Goal: Task Accomplishment & Management: Complete application form

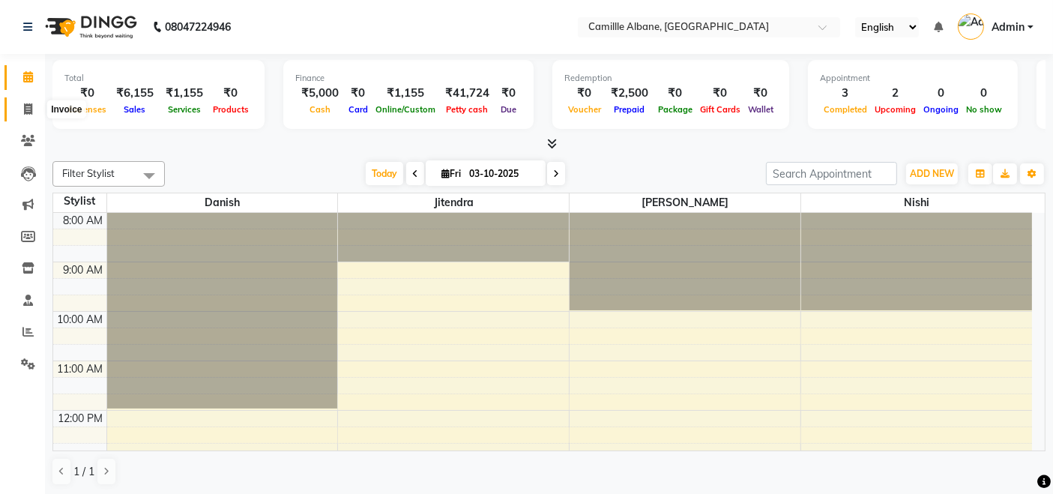
click at [31, 108] on icon at bounding box center [28, 108] width 8 height 11
select select "service"
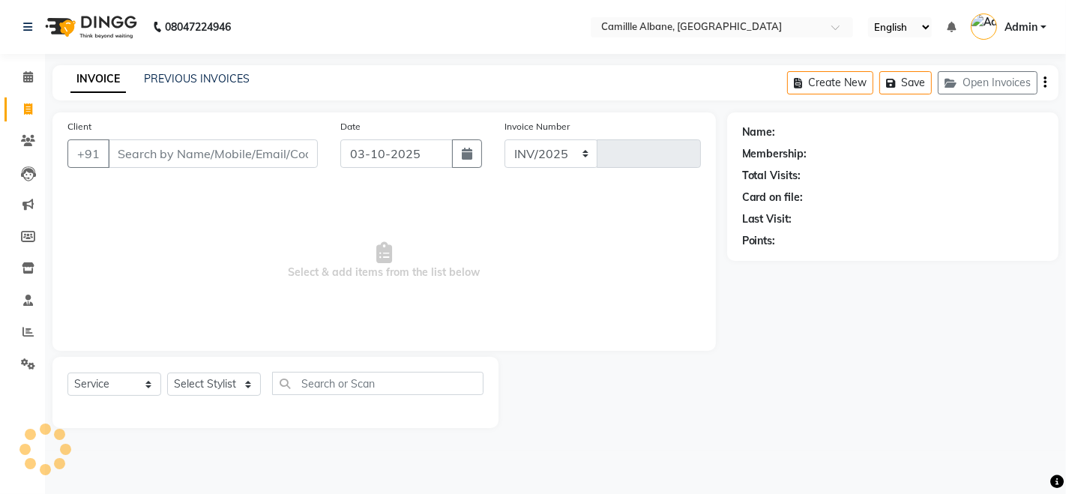
select select "7025"
type input "1208"
click at [150, 155] on input "Client" at bounding box center [213, 153] width 210 height 28
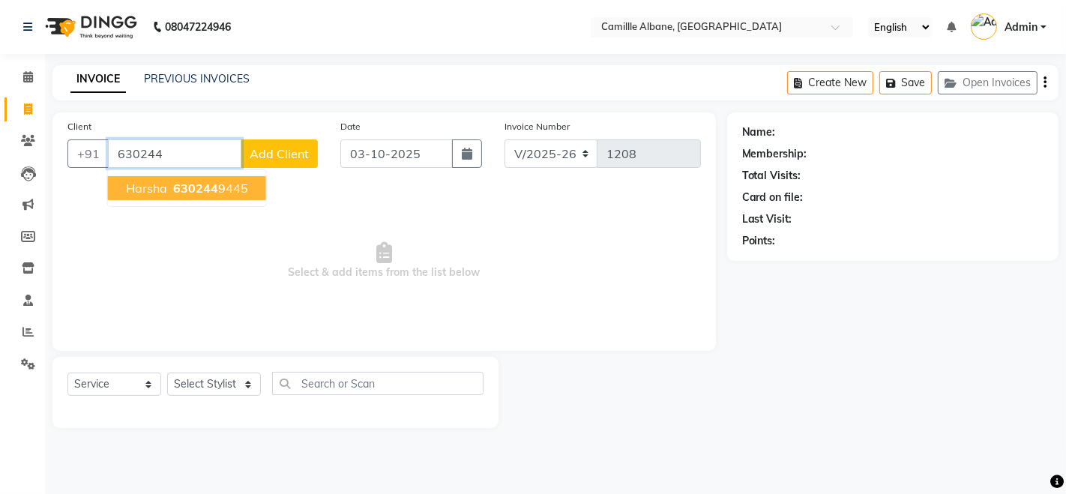
click at [195, 185] on span "630244" at bounding box center [195, 188] width 45 height 15
type input "6302449445"
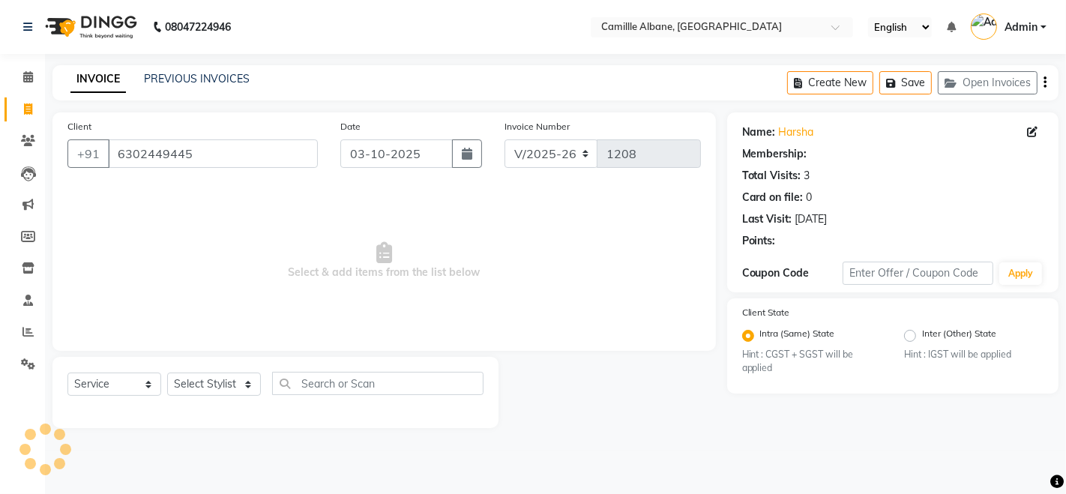
select select "1: Object"
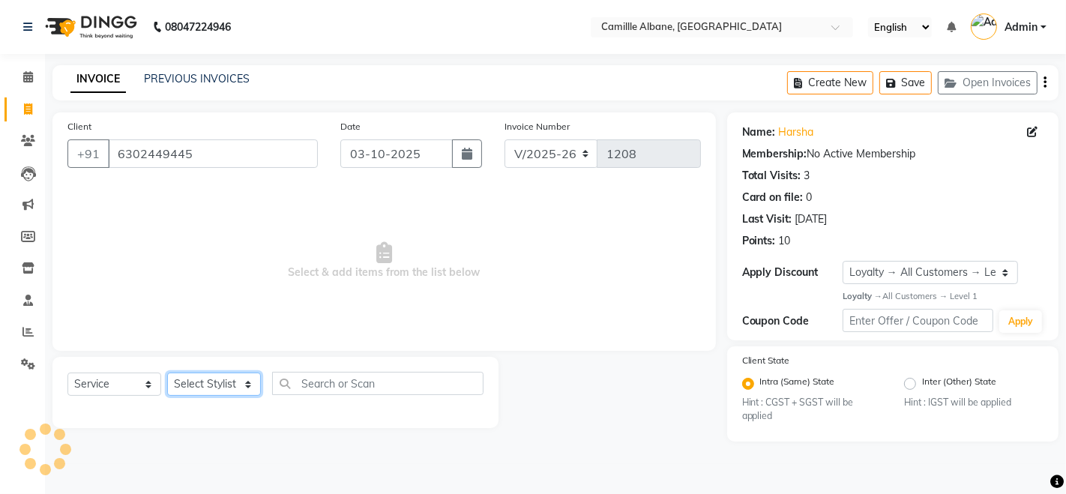
click at [243, 382] on select "Select Stylist Admin Danish Dr, [PERSON_NAME] K T [PERSON_NAME] [PERSON_NAME]" at bounding box center [214, 383] width 94 height 23
select select "57811"
click at [167, 372] on select "Select Stylist Admin Danish Dr, [PERSON_NAME] K T [PERSON_NAME] [PERSON_NAME]" at bounding box center [214, 383] width 94 height 23
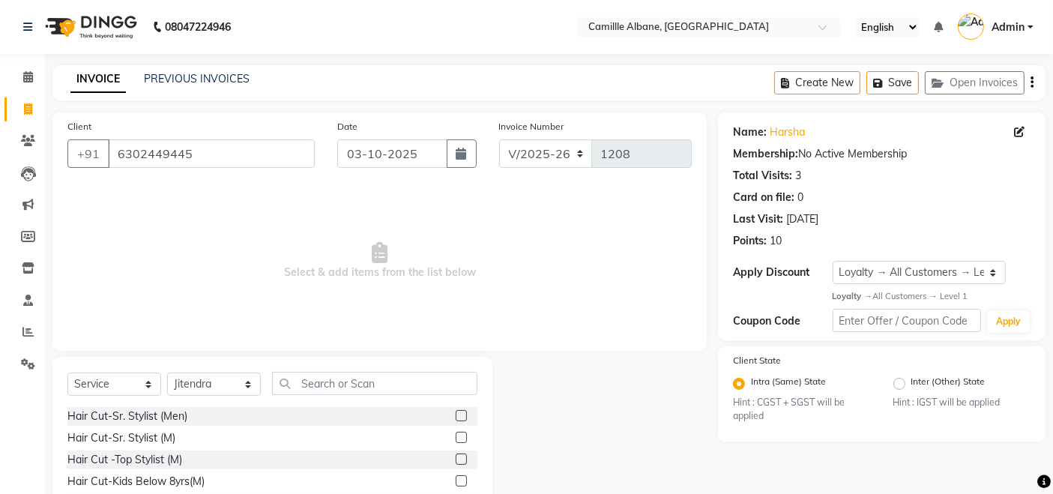
click at [456, 433] on label at bounding box center [461, 437] width 11 height 11
click at [456, 433] on input "checkbox" at bounding box center [461, 438] width 10 height 10
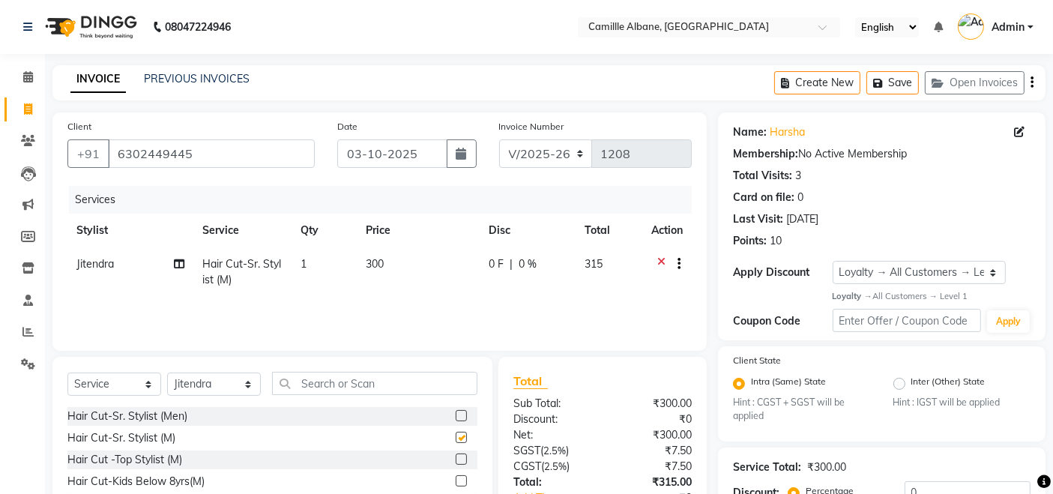
checkbox input "false"
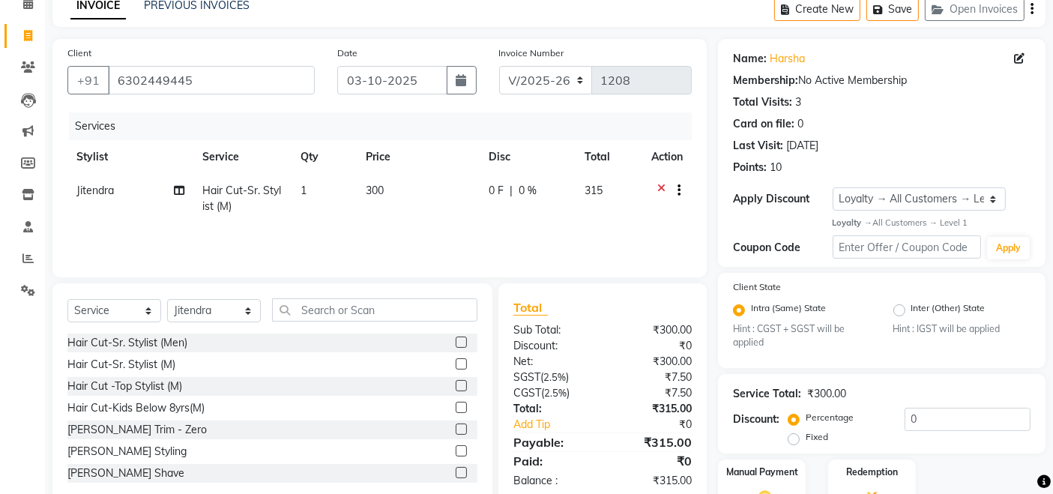
scroll to position [139, 0]
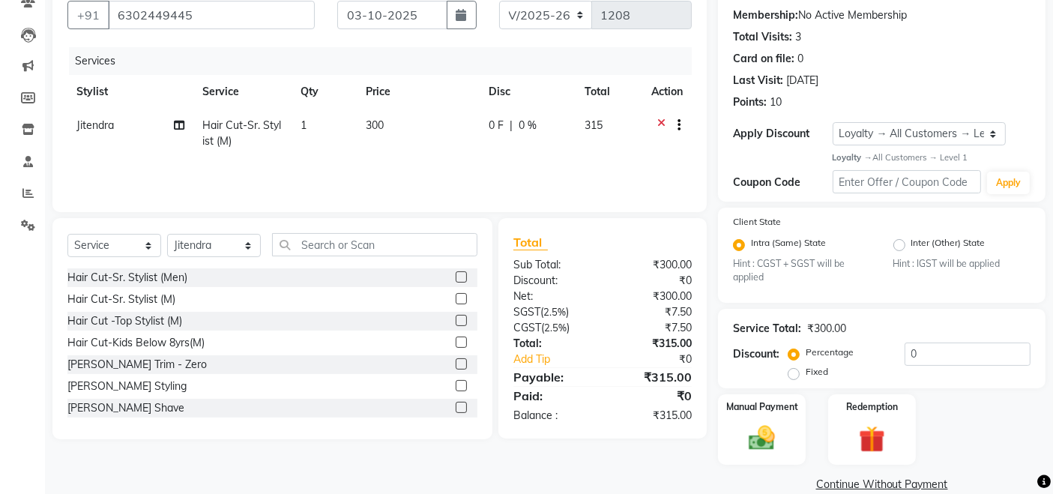
click at [456, 381] on label at bounding box center [461, 385] width 11 height 11
click at [456, 381] on input "checkbox" at bounding box center [461, 386] width 10 height 10
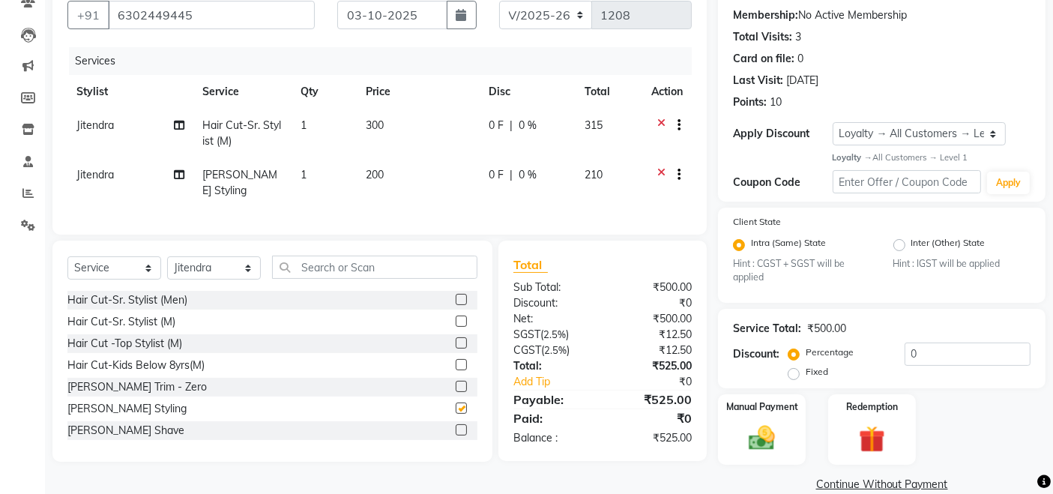
checkbox input "false"
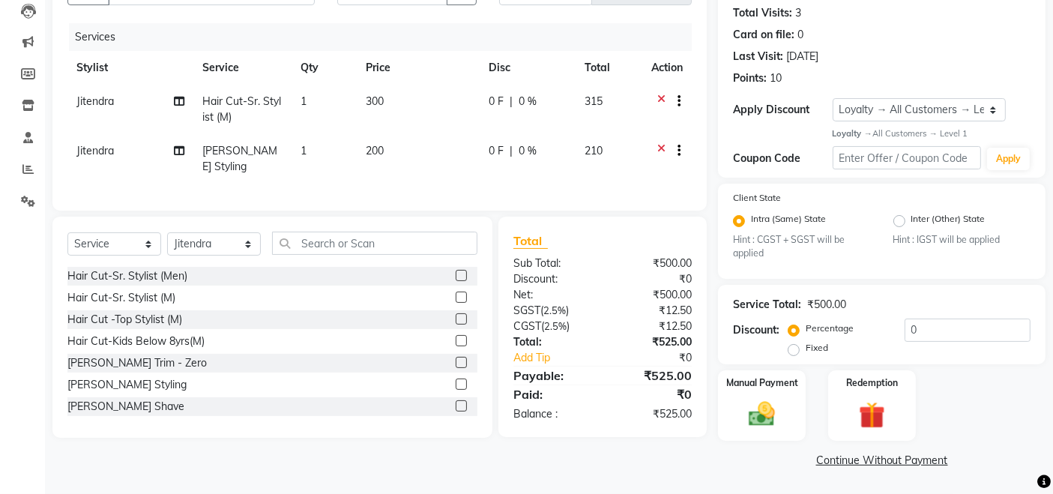
scroll to position [0, 0]
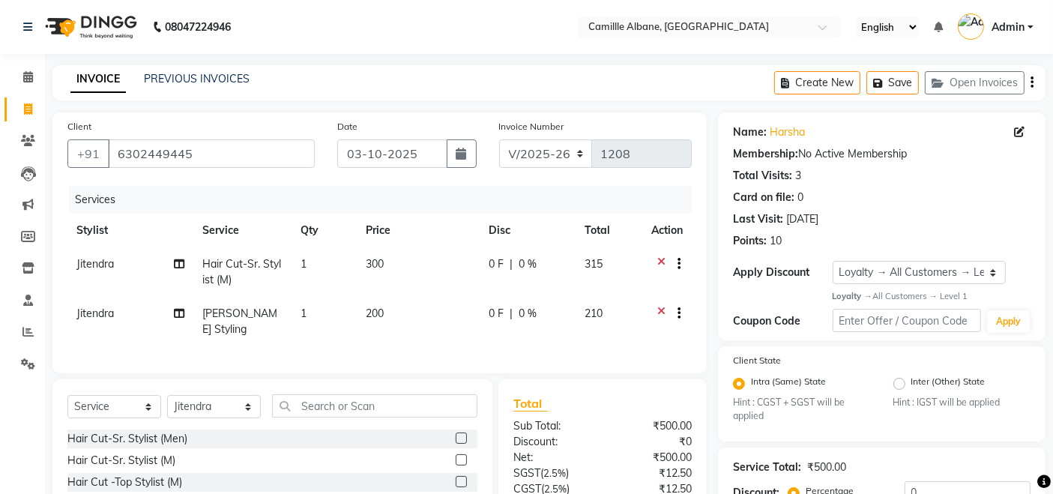
click at [1032, 82] on icon "button" at bounding box center [1031, 82] width 3 height 1
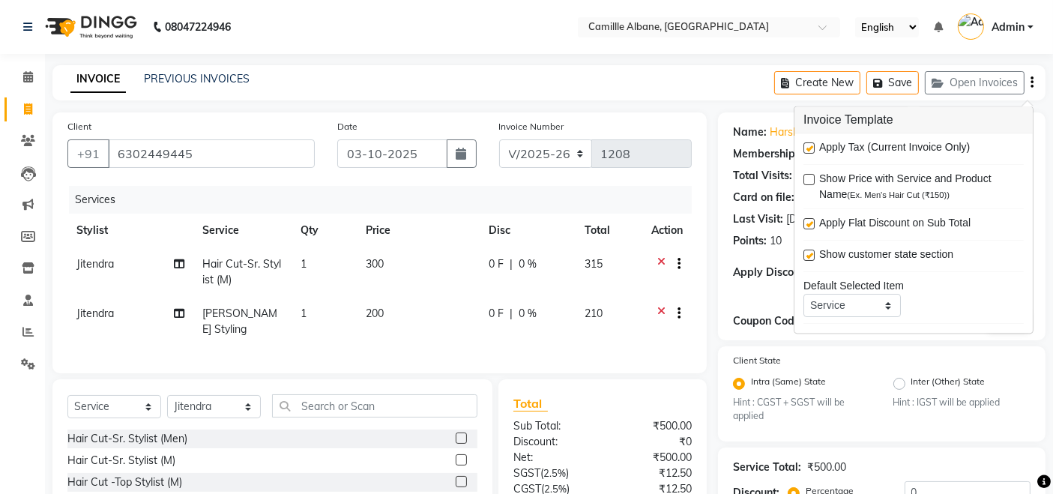
click at [809, 148] on label at bounding box center [808, 148] width 11 height 11
click at [809, 148] on input "checkbox" at bounding box center [808, 150] width 10 height 10
checkbox input "false"
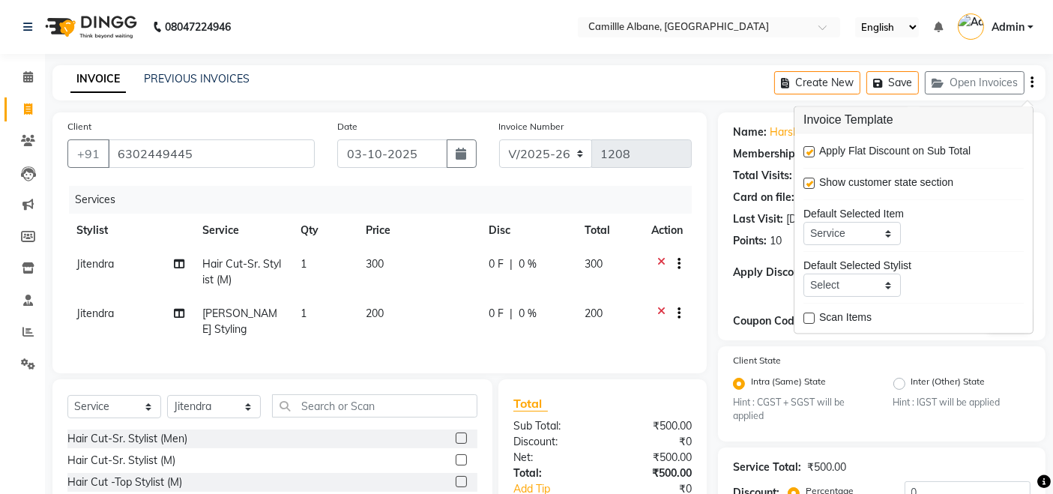
scroll to position [163, 0]
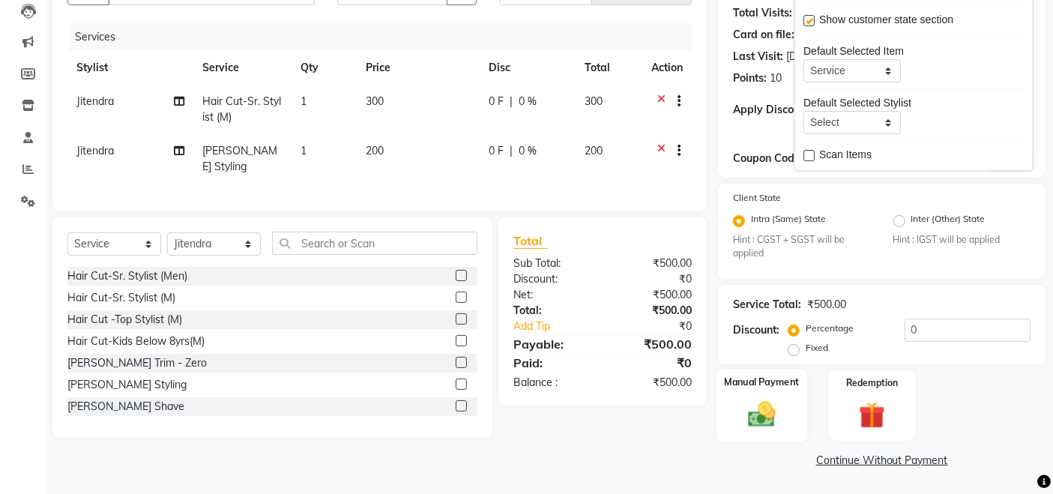
click at [767, 411] on img at bounding box center [762, 414] width 45 height 31
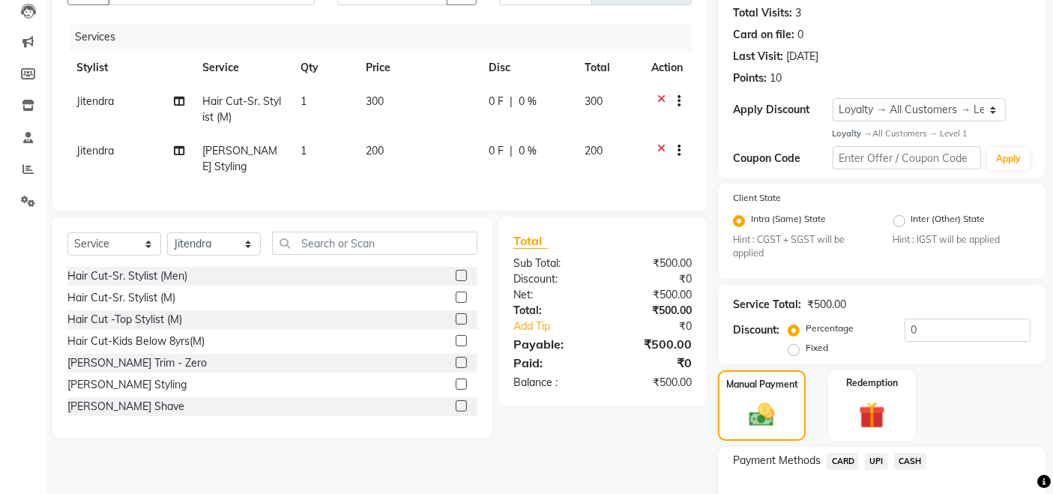
click at [907, 459] on span "CASH" at bounding box center [910, 461] width 32 height 17
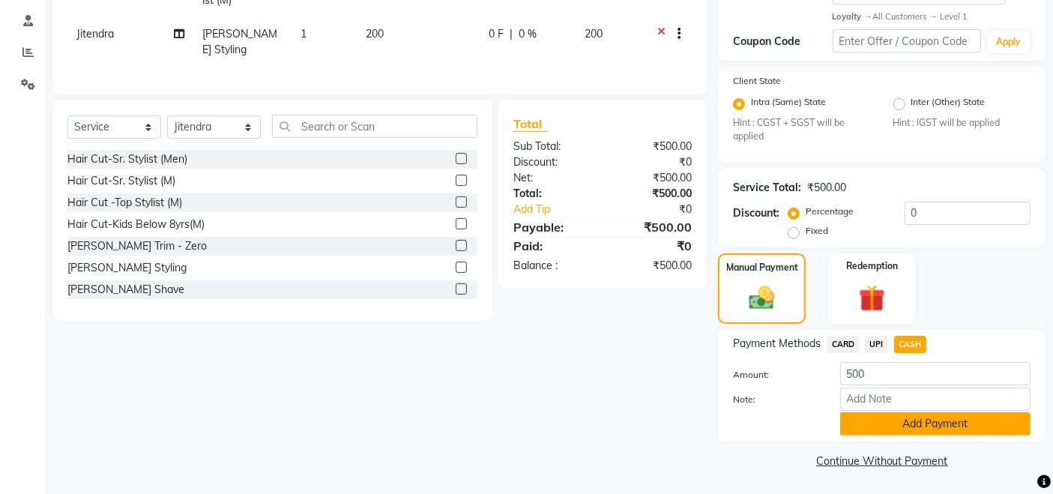
click at [928, 423] on button "Add Payment" at bounding box center [935, 423] width 190 height 23
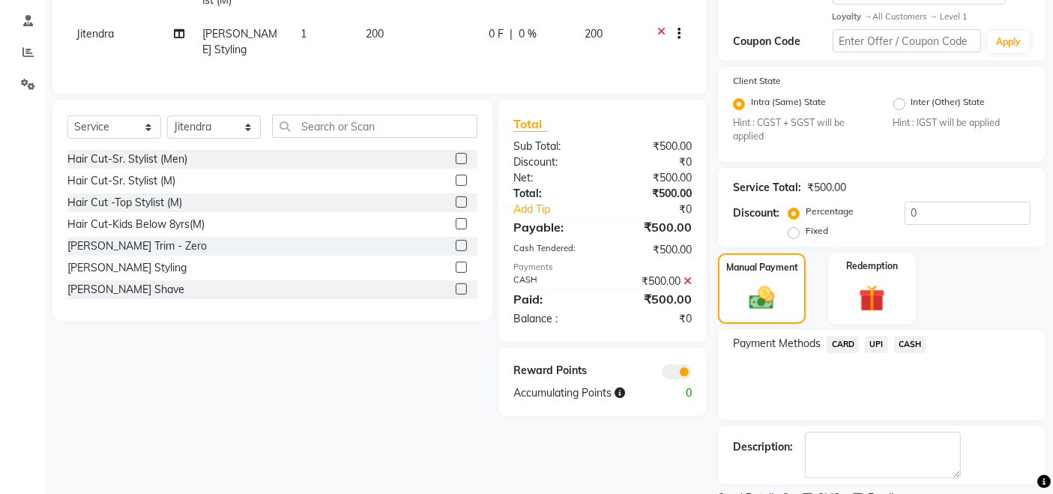
scroll to position [342, 0]
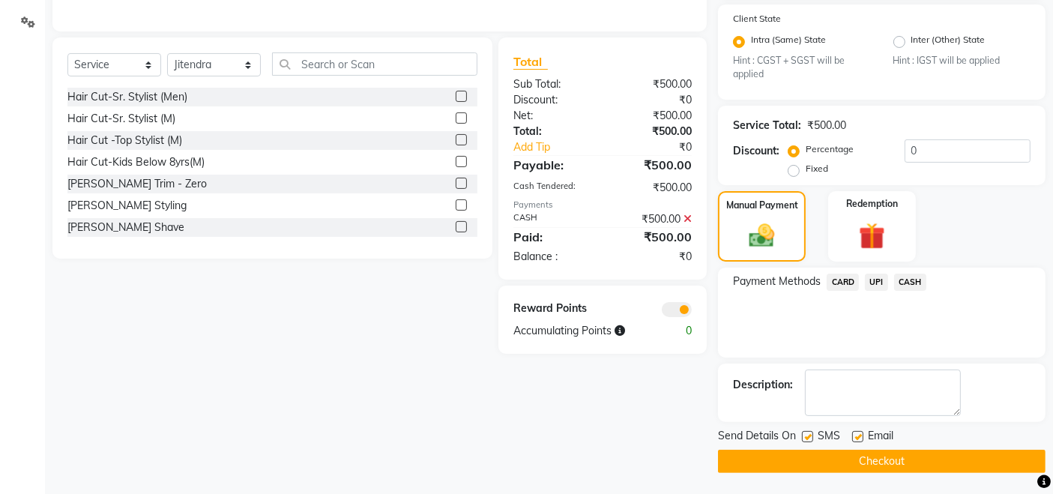
click at [910, 458] on button "Checkout" at bounding box center [881, 461] width 327 height 23
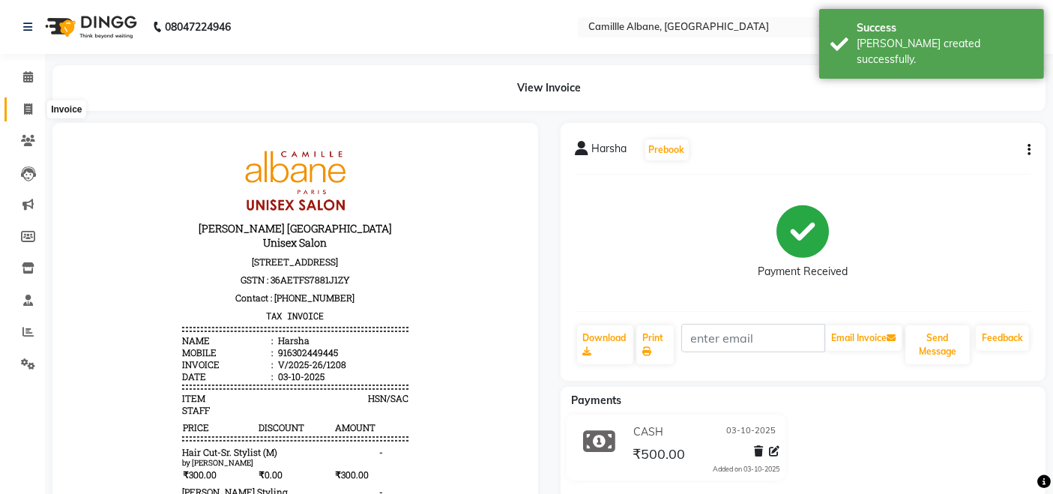
click at [27, 103] on icon at bounding box center [28, 108] width 8 height 11
select select "7025"
select select "service"
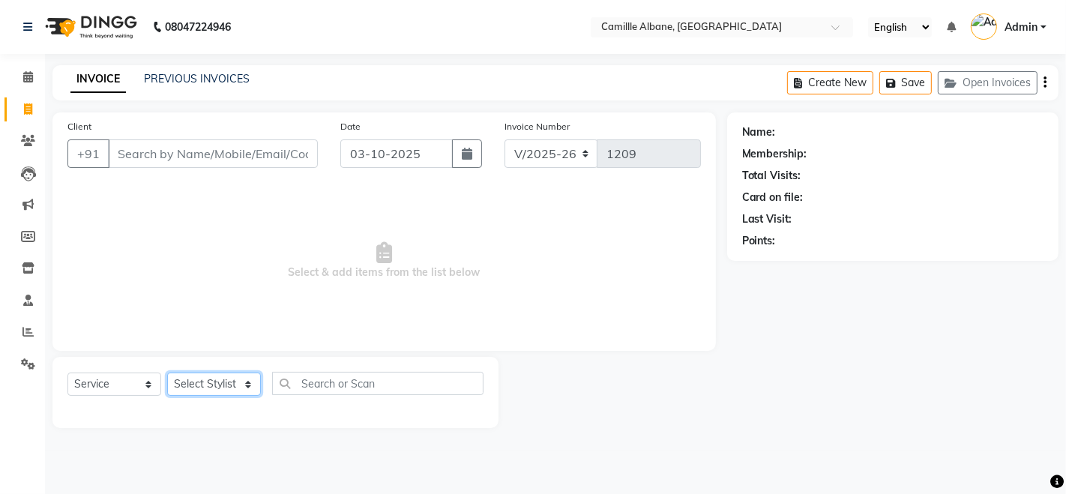
click at [246, 383] on select "Select Stylist Admin Danish Dr, [PERSON_NAME] K T [PERSON_NAME] [PERSON_NAME]" at bounding box center [214, 383] width 94 height 23
select select "57814"
click at [167, 372] on select "Select Stylist Admin Danish Dr, [PERSON_NAME] K T [PERSON_NAME] [PERSON_NAME]" at bounding box center [214, 383] width 94 height 23
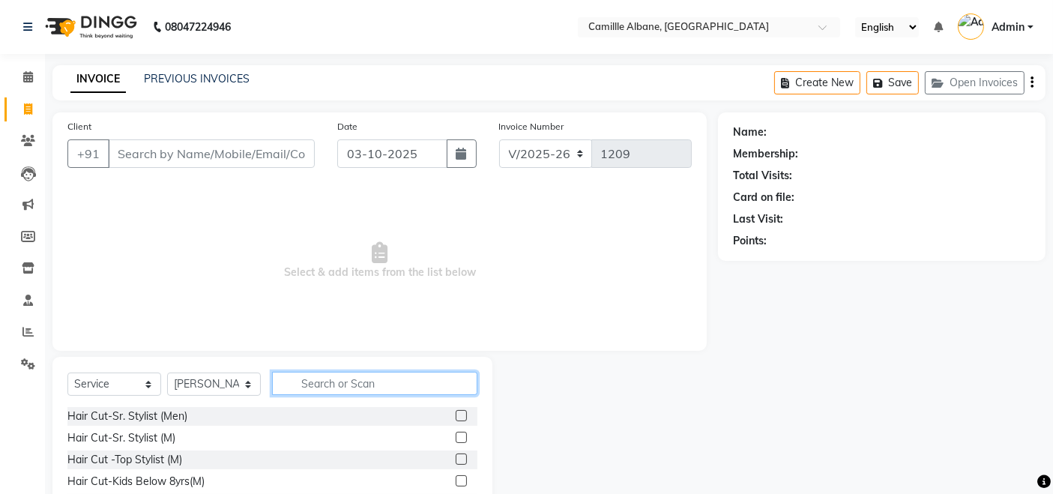
click at [372, 380] on input "text" at bounding box center [374, 383] width 205 height 23
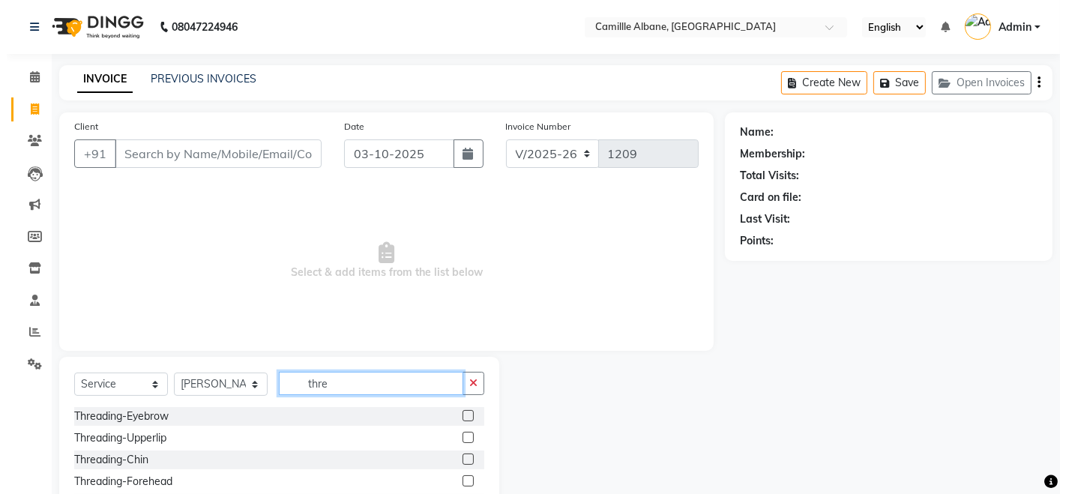
scroll to position [106, 0]
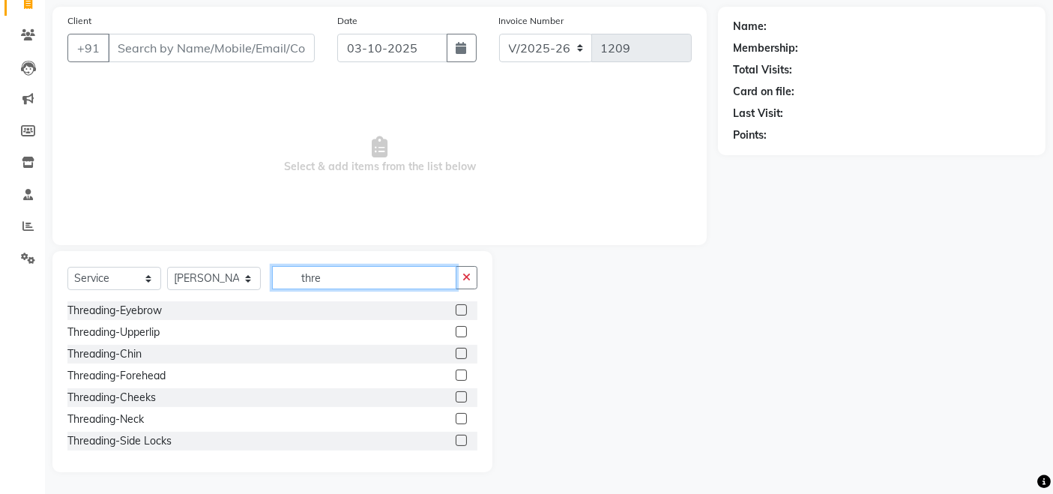
type input "thre"
click at [163, 49] on input "Client" at bounding box center [211, 48] width 207 height 28
click at [456, 307] on label at bounding box center [461, 309] width 11 height 11
click at [456, 307] on input "checkbox" at bounding box center [461, 311] width 10 height 10
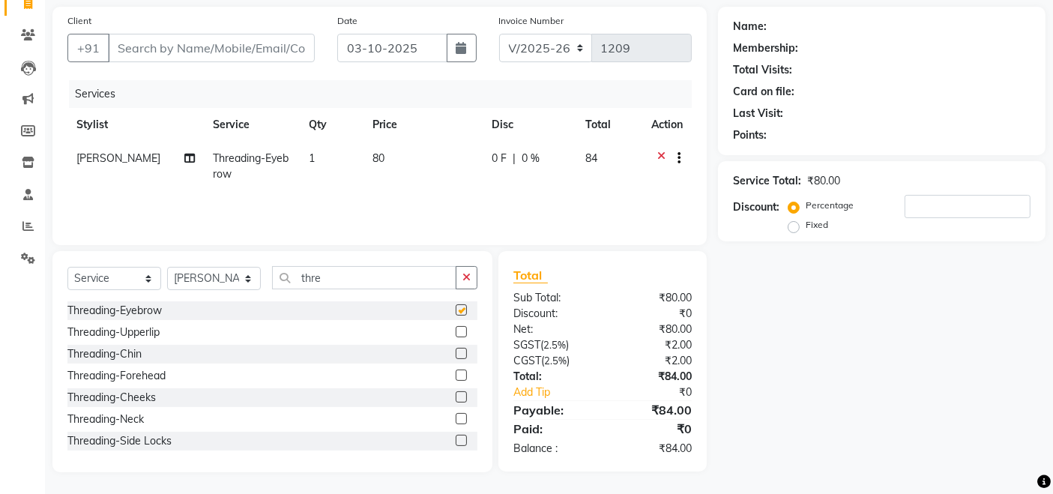
checkbox input "false"
click at [214, 46] on input "Client" at bounding box center [211, 48] width 207 height 28
type input "9"
type input "0"
type input "9550666365"
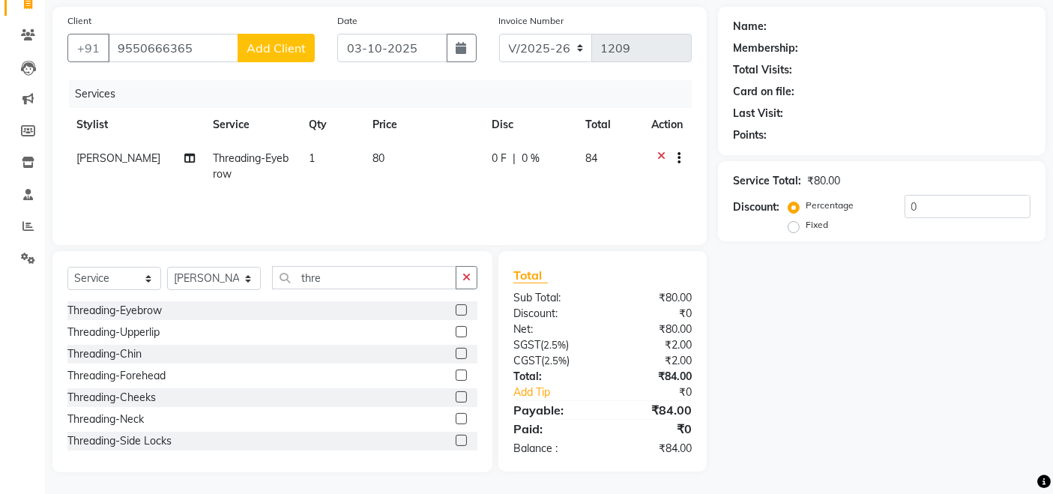
click at [282, 40] on span "Add Client" at bounding box center [276, 47] width 59 height 15
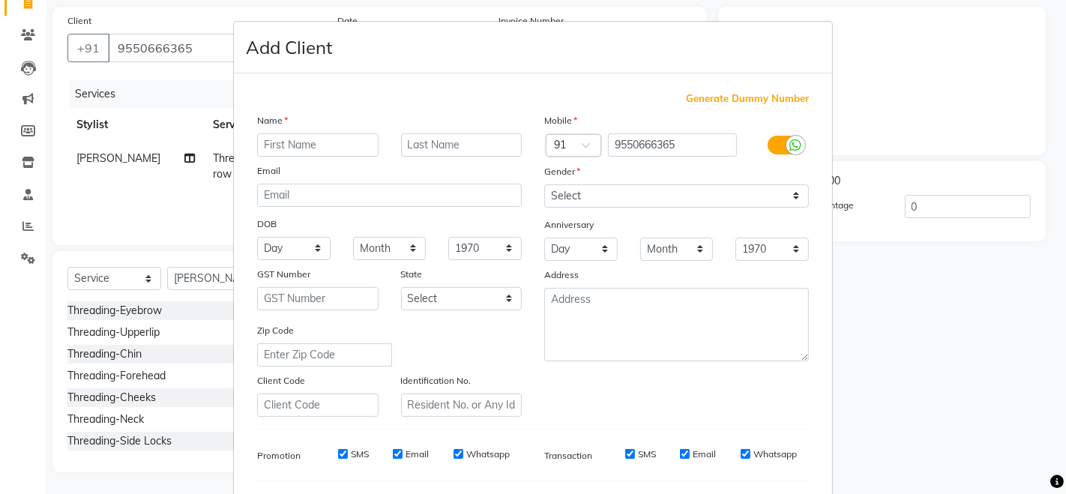
click at [323, 140] on input "text" at bounding box center [317, 144] width 121 height 23
type input "[PERSON_NAME]"
click at [785, 193] on select "Select [DEMOGRAPHIC_DATA] [DEMOGRAPHIC_DATA] Other Prefer Not To Say" at bounding box center [676, 195] width 265 height 23
select select "[DEMOGRAPHIC_DATA]"
click at [544, 184] on select "Select [DEMOGRAPHIC_DATA] [DEMOGRAPHIC_DATA] Other Prefer Not To Say" at bounding box center [676, 195] width 265 height 23
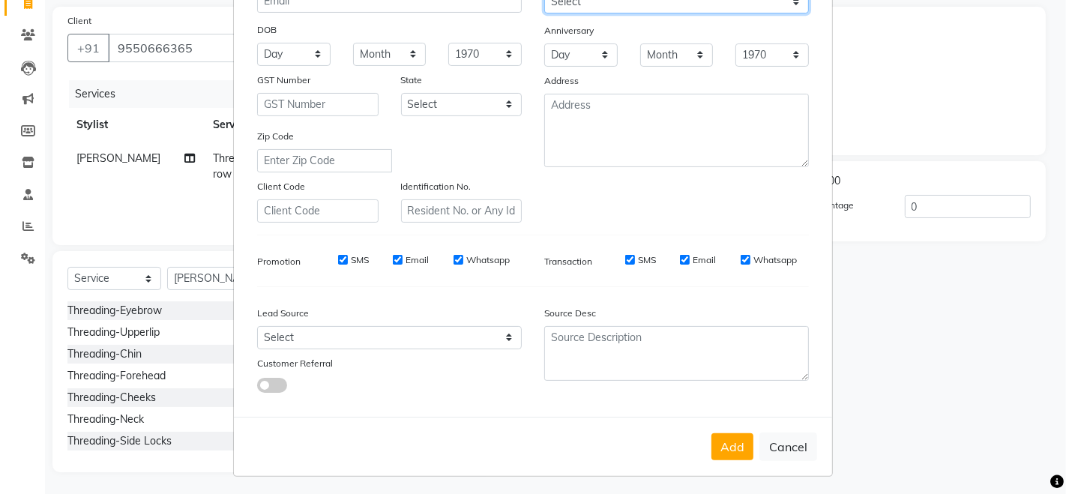
scroll to position [196, 0]
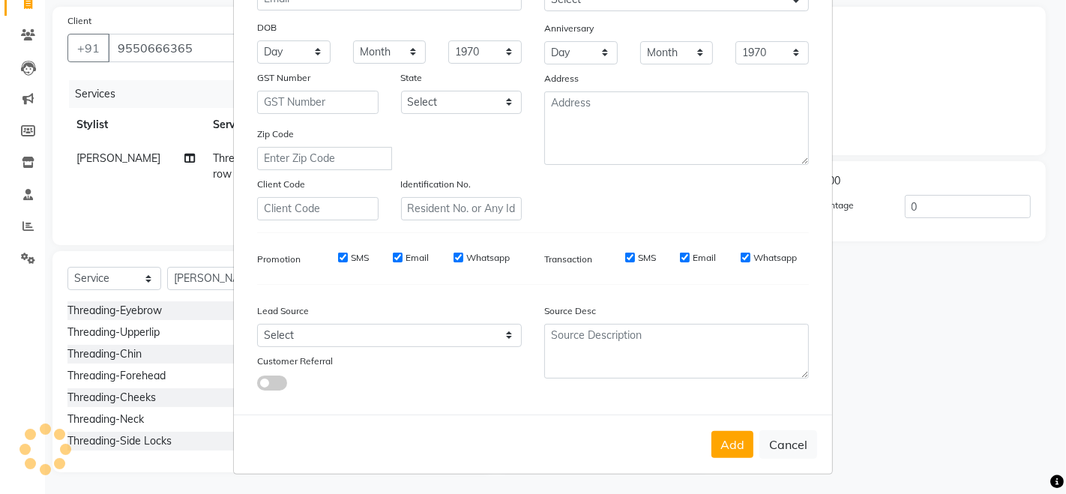
click at [726, 444] on button "Add" at bounding box center [732, 444] width 42 height 27
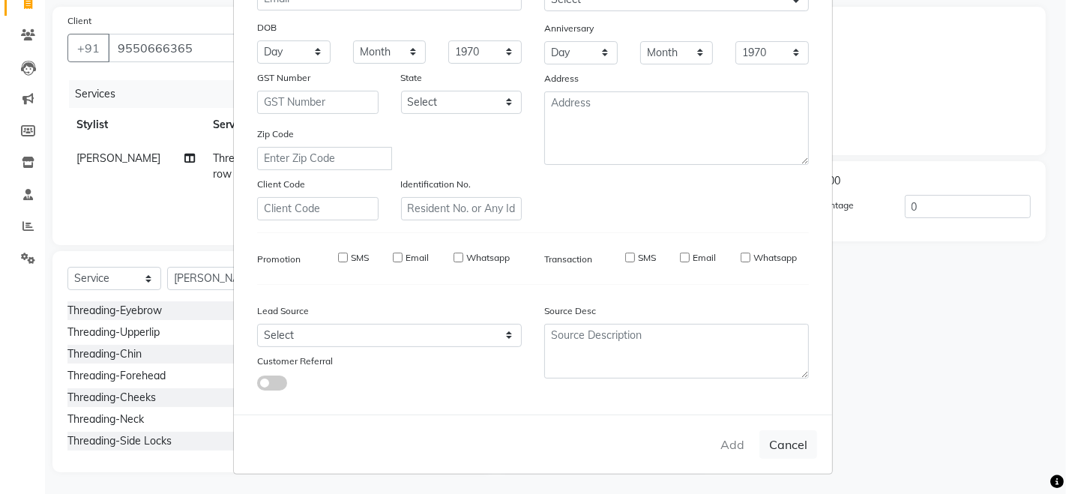
select select
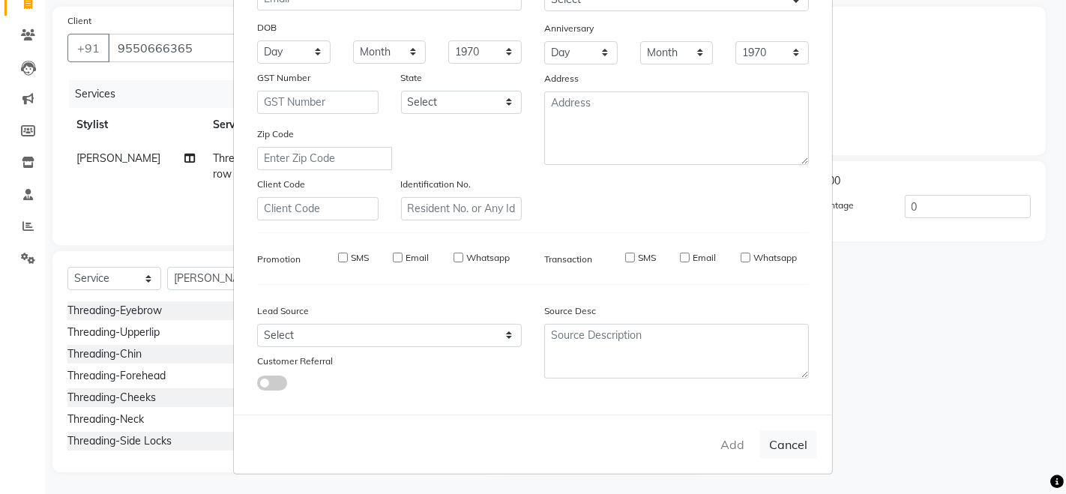
select select
checkbox input "false"
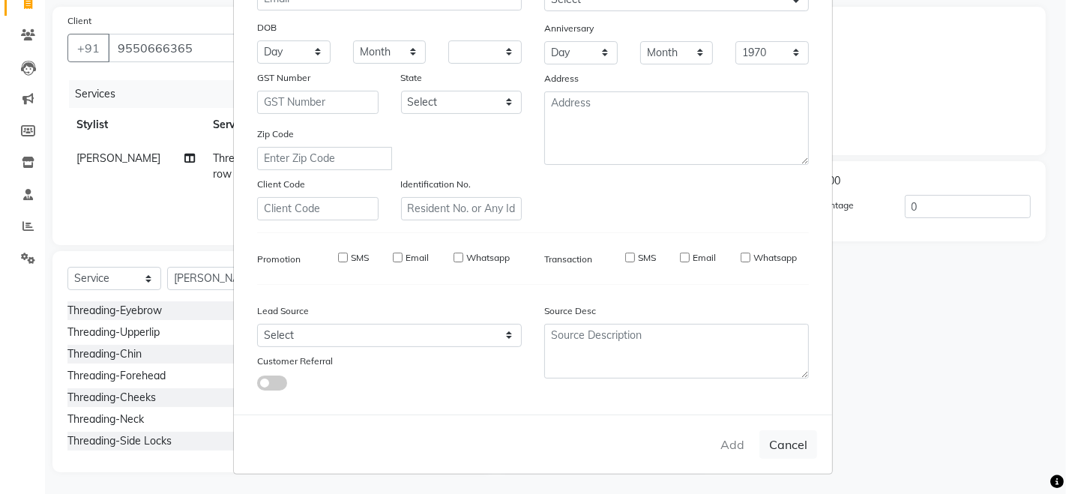
checkbox input "false"
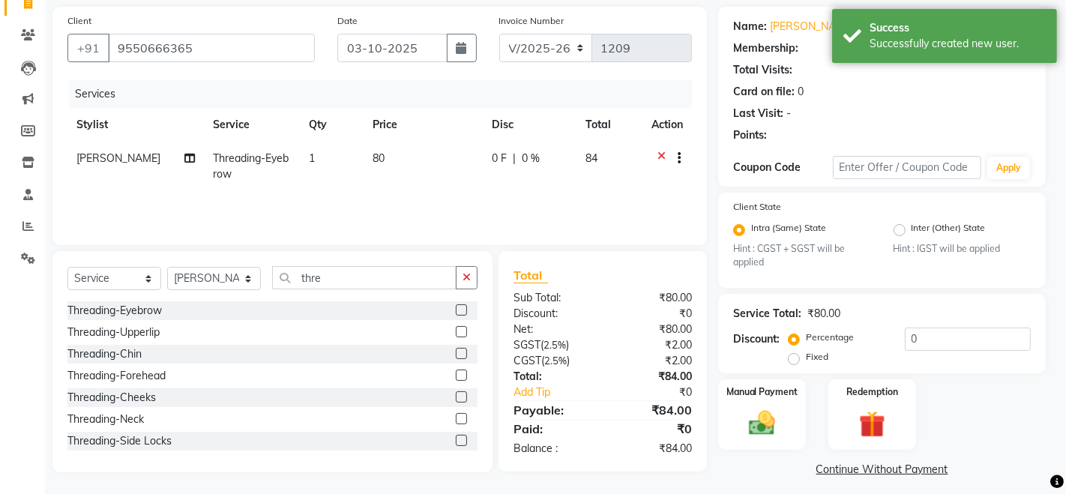
select select "1: Object"
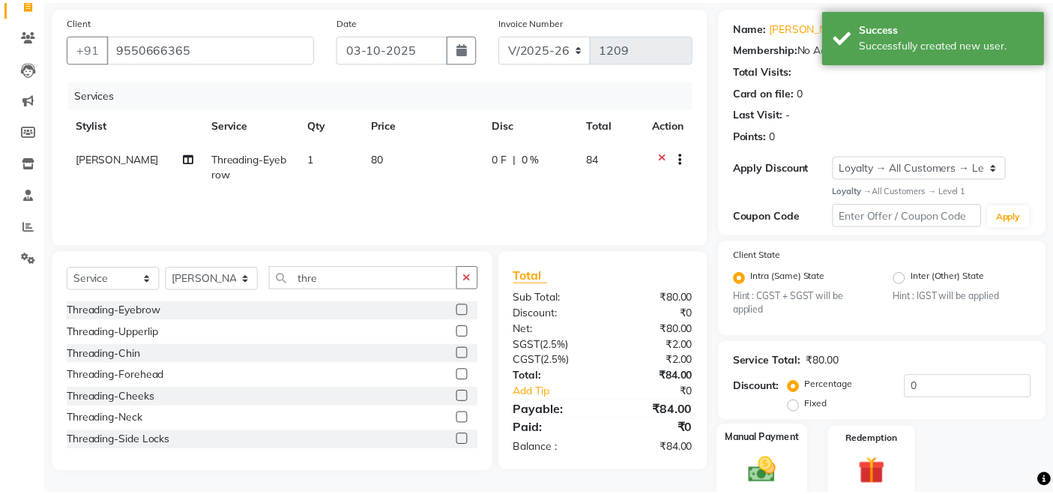
scroll to position [163, 0]
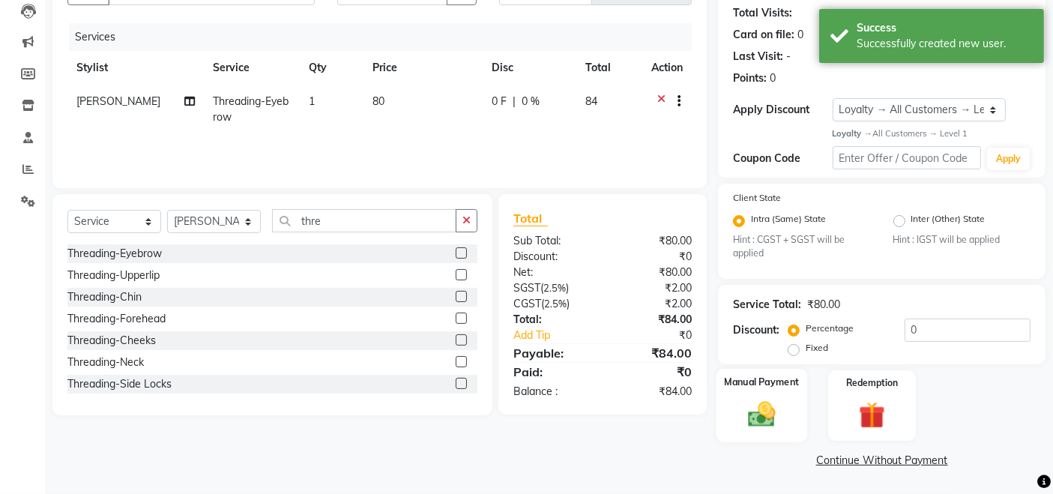
click at [773, 393] on div "Manual Payment" at bounding box center [761, 405] width 91 height 73
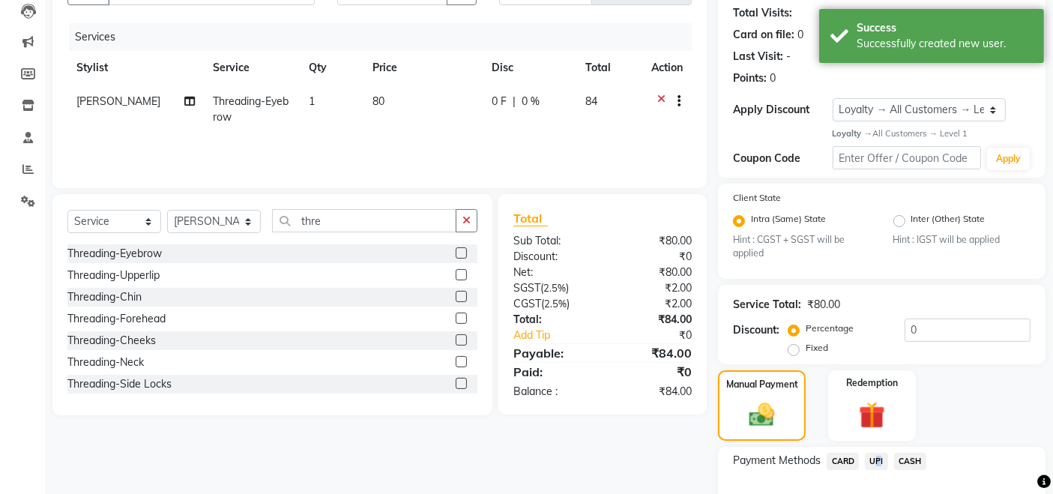
click at [871, 458] on span "UPI" at bounding box center [876, 461] width 23 height 17
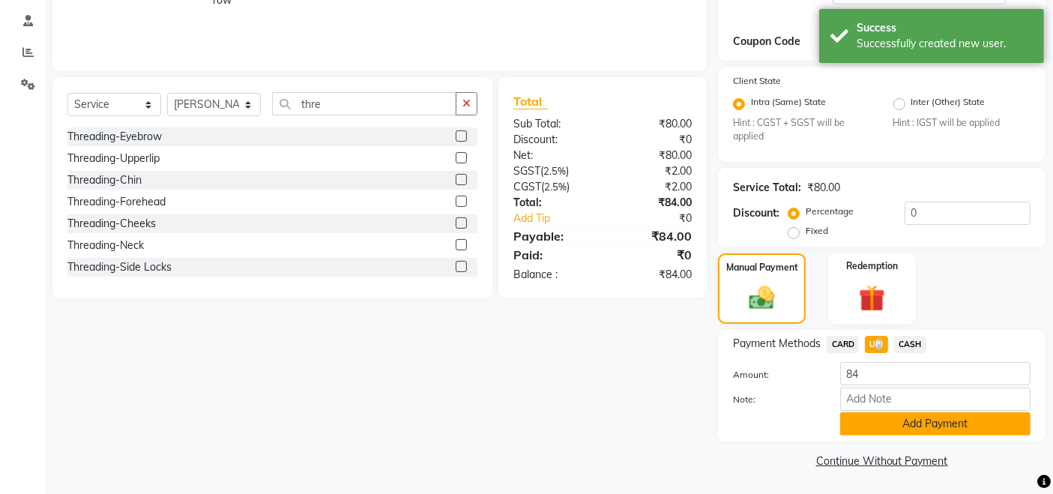
click at [880, 431] on button "Add Payment" at bounding box center [935, 423] width 190 height 23
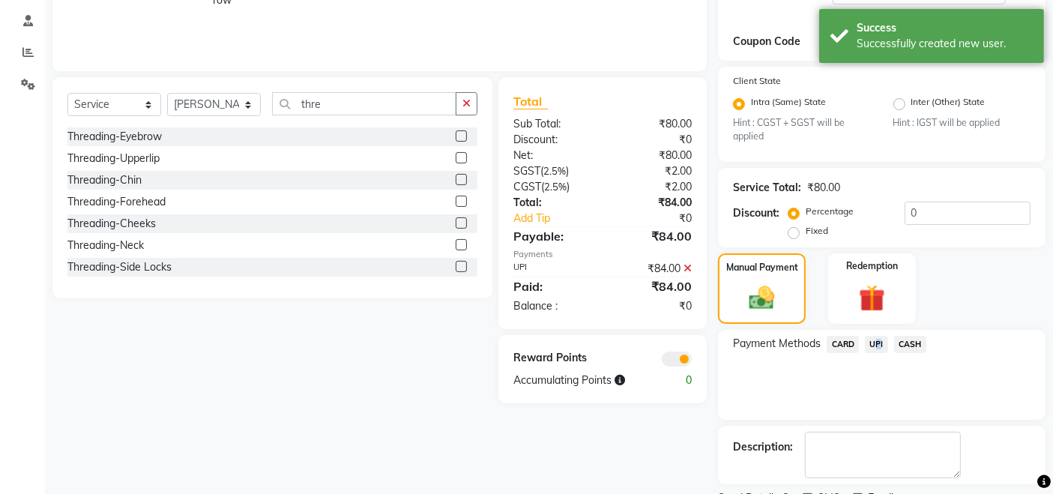
scroll to position [342, 0]
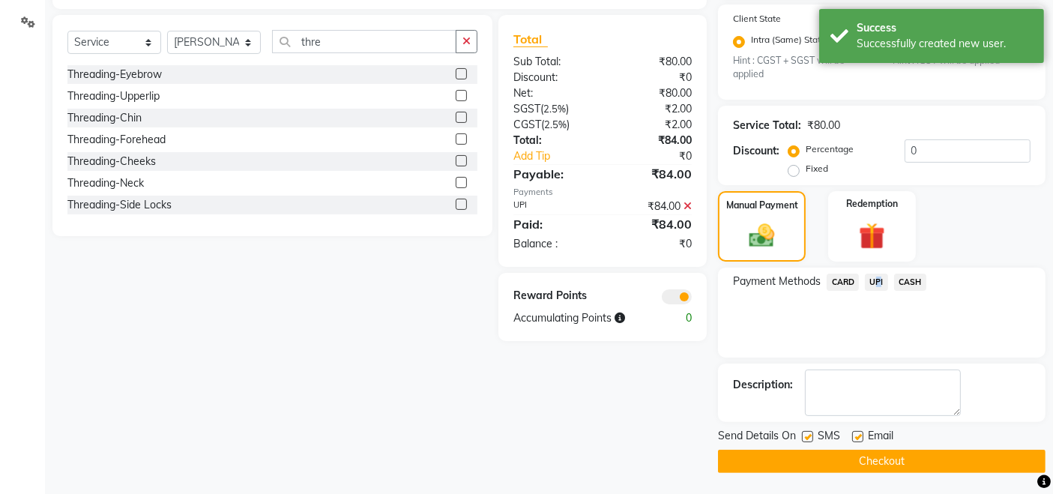
click at [865, 462] on button "Checkout" at bounding box center [881, 461] width 327 height 23
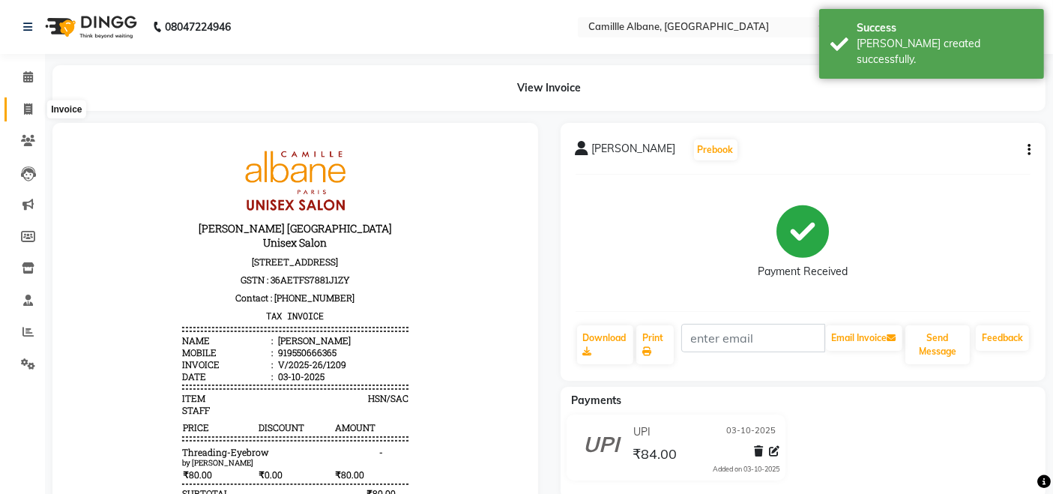
click at [28, 105] on icon at bounding box center [28, 108] width 8 height 11
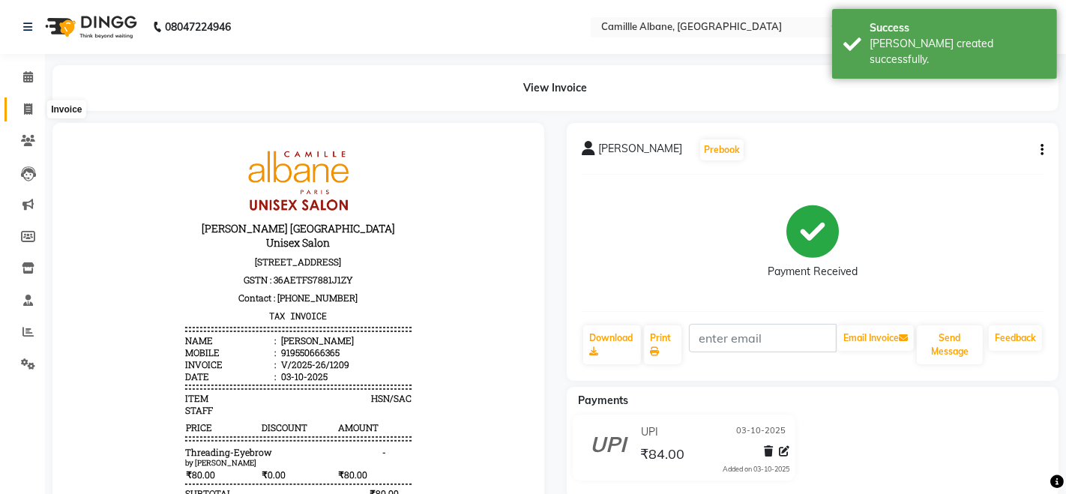
select select "7025"
select select "service"
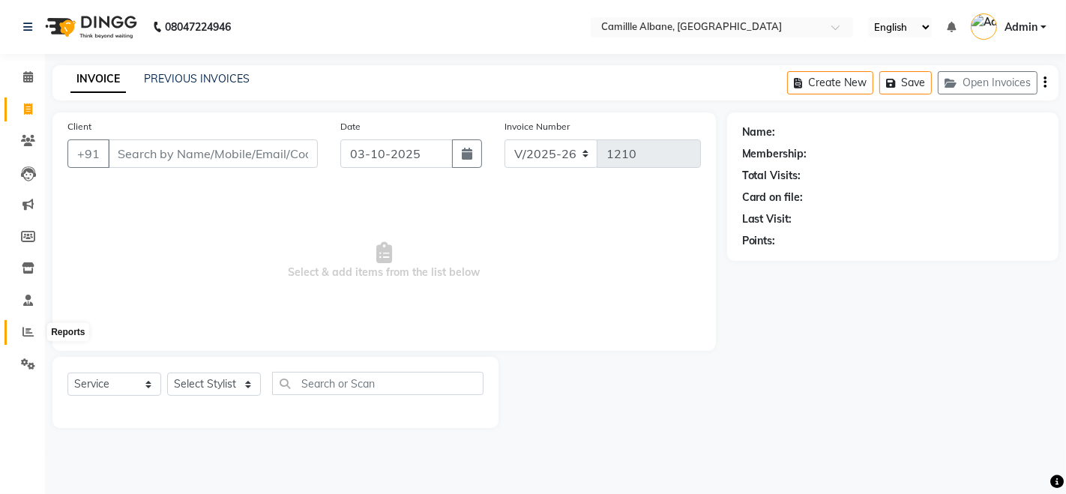
click at [27, 332] on icon at bounding box center [27, 331] width 11 height 11
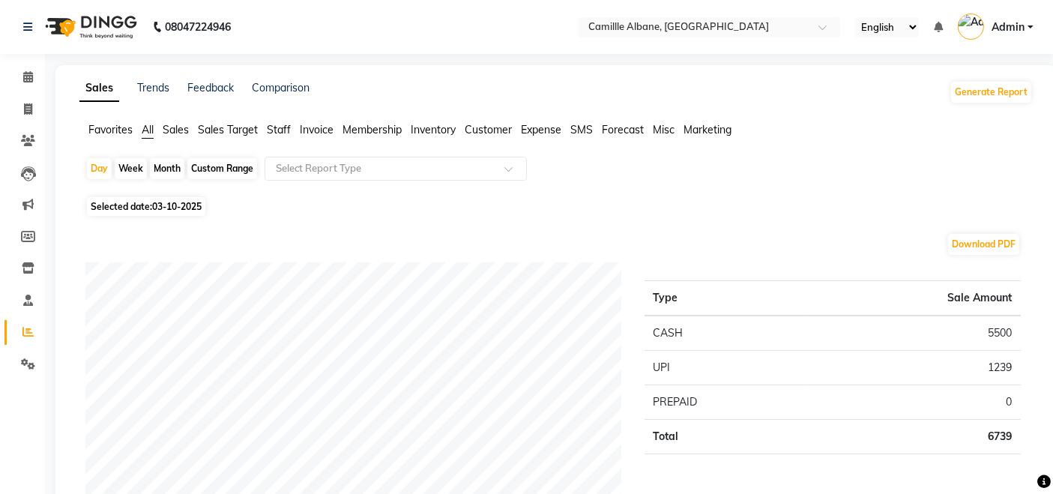
click at [279, 131] on span "Staff" at bounding box center [279, 129] width 24 height 13
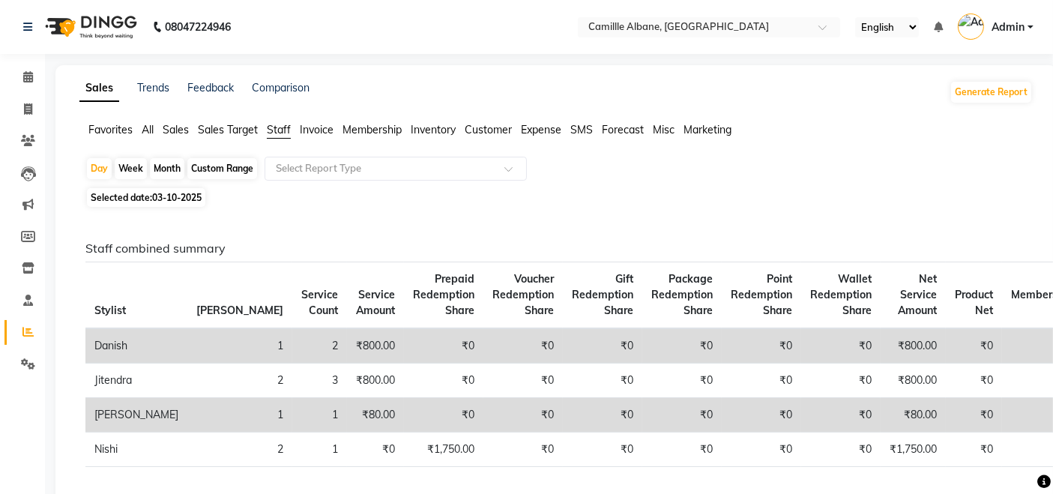
click at [160, 168] on div "Month" at bounding box center [167, 168] width 34 height 21
select select "10"
select select "2025"
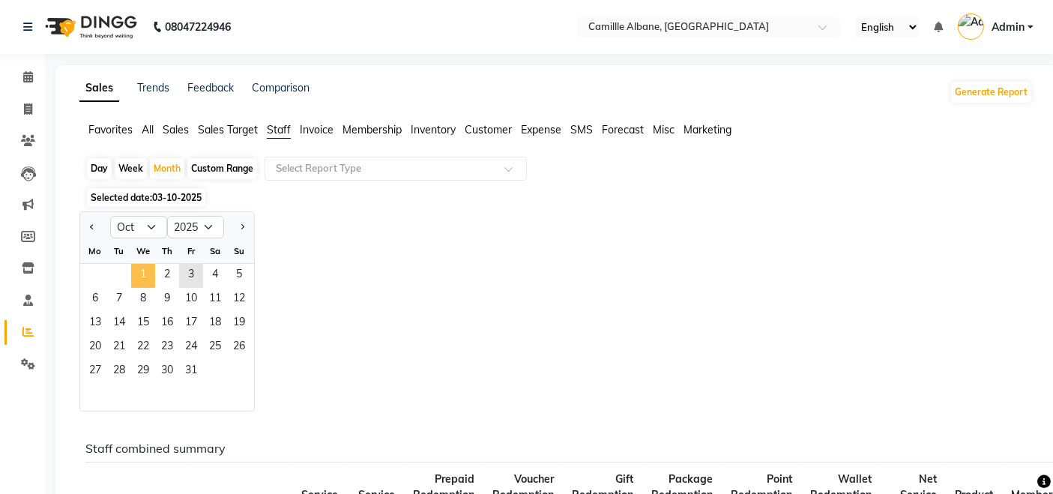
click at [136, 270] on span "1" at bounding box center [143, 276] width 24 height 24
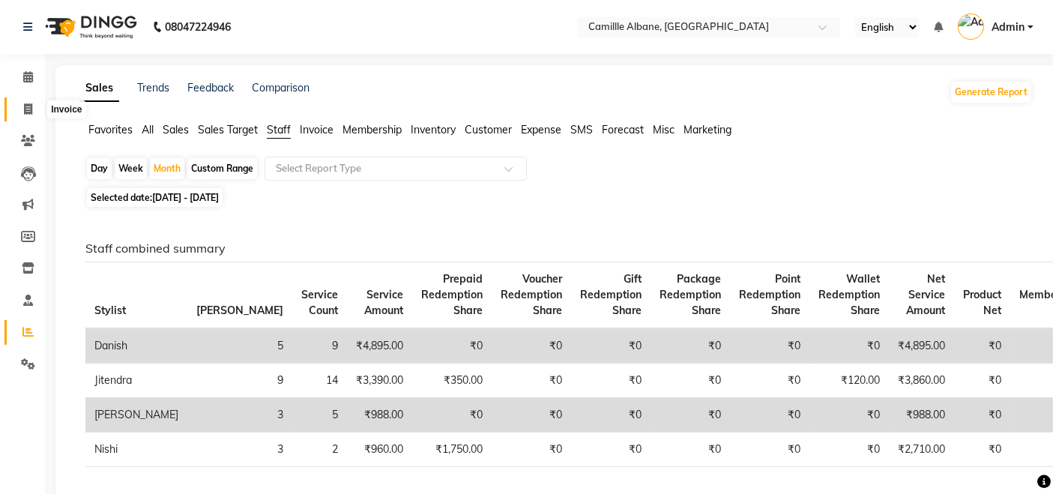
click at [28, 108] on icon at bounding box center [28, 108] width 8 height 11
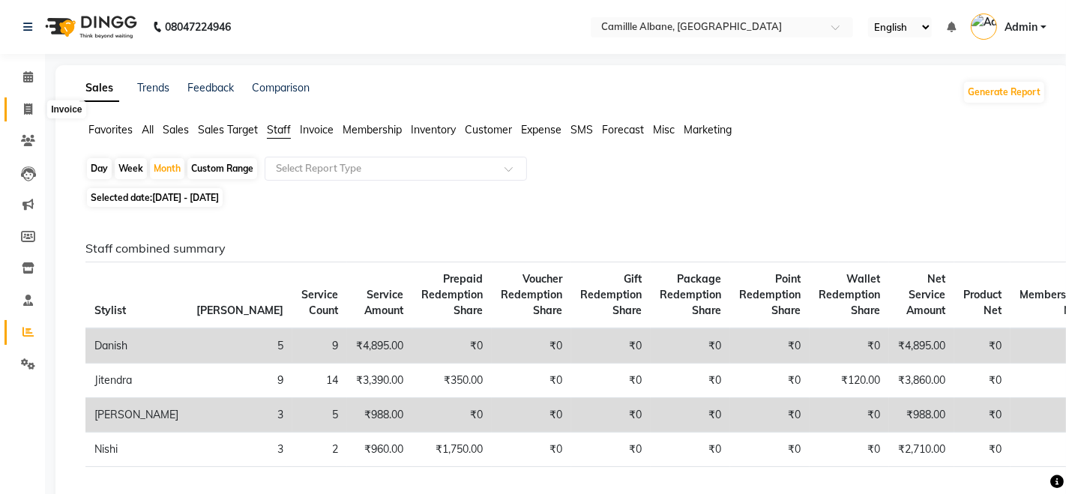
select select "7025"
select select "service"
